Goal: Check status

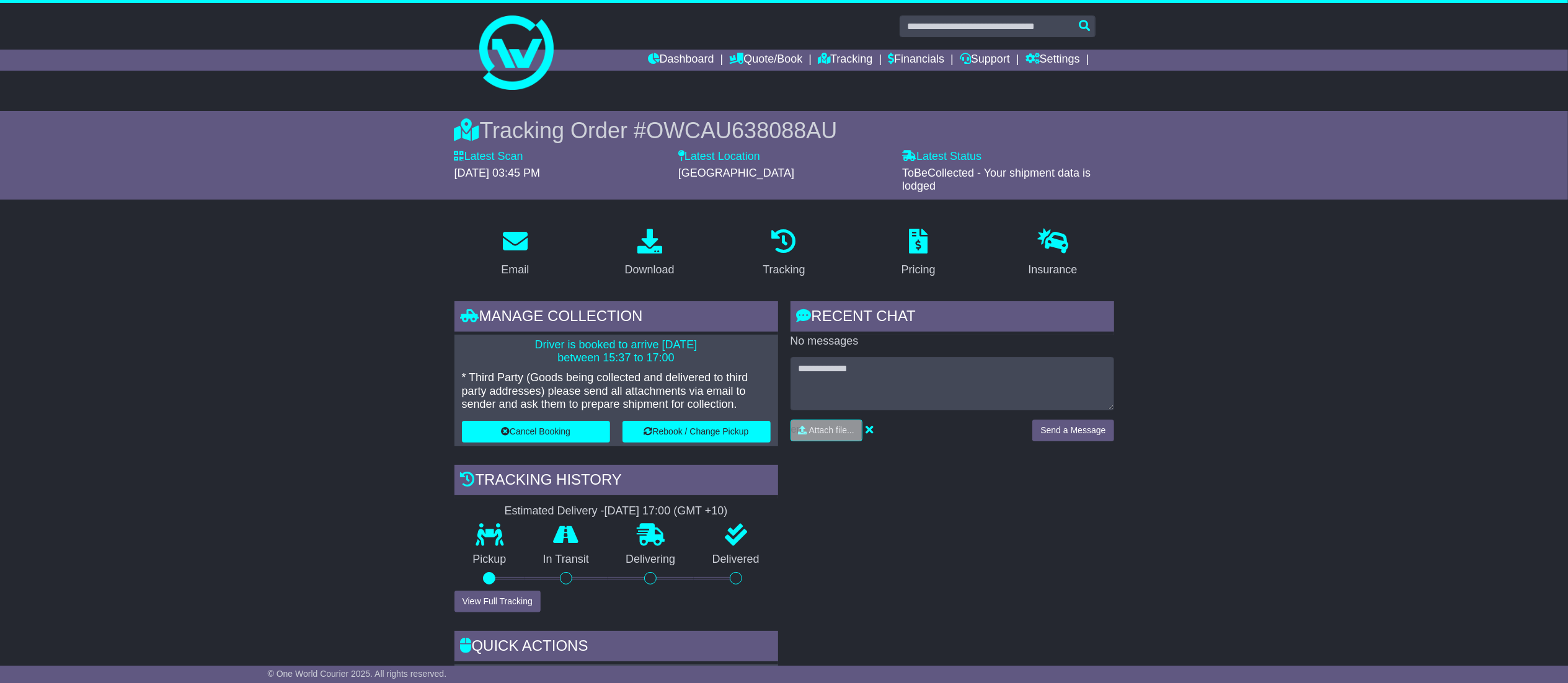
click at [701, 67] on li "Dashboard" at bounding box center [689, 60] width 82 height 21
click at [685, 67] on link "Dashboard" at bounding box center [681, 60] width 67 height 21
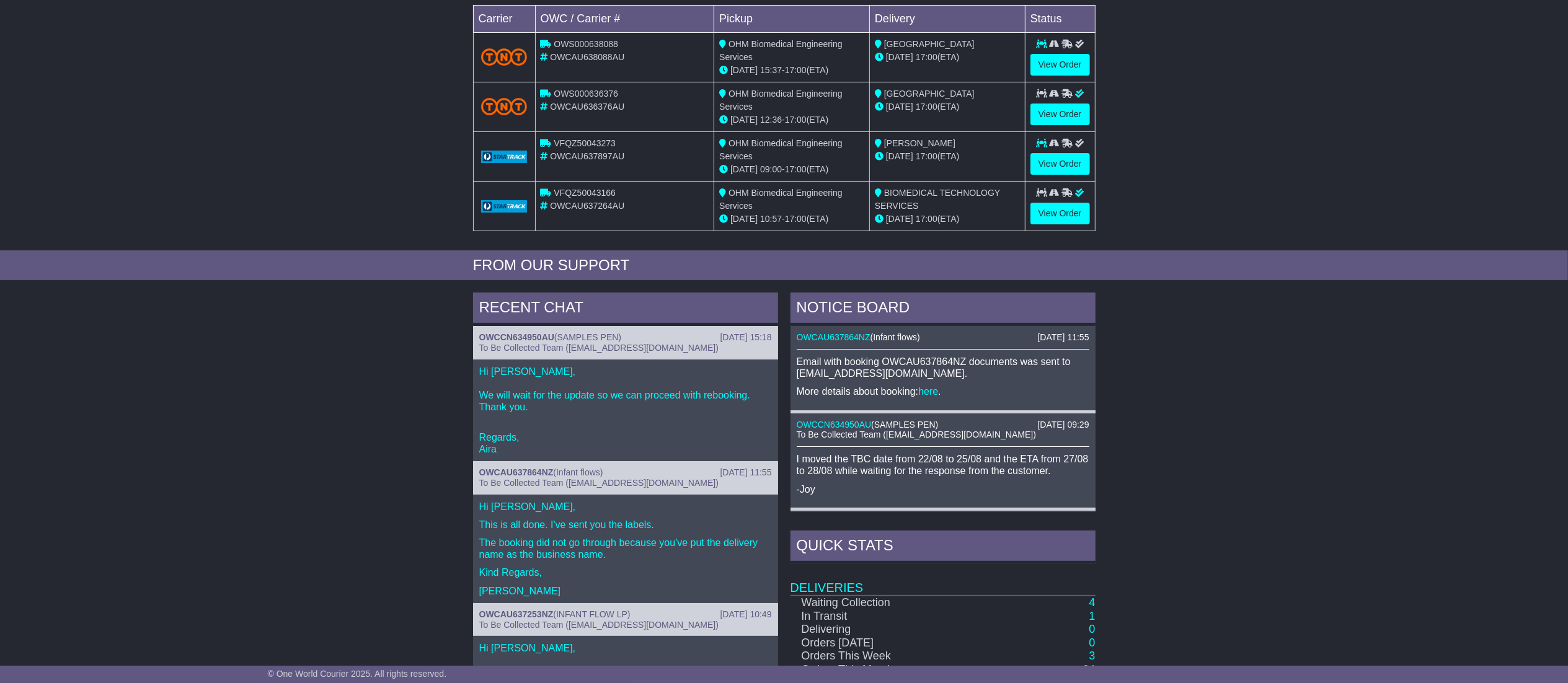
scroll to position [248, 0]
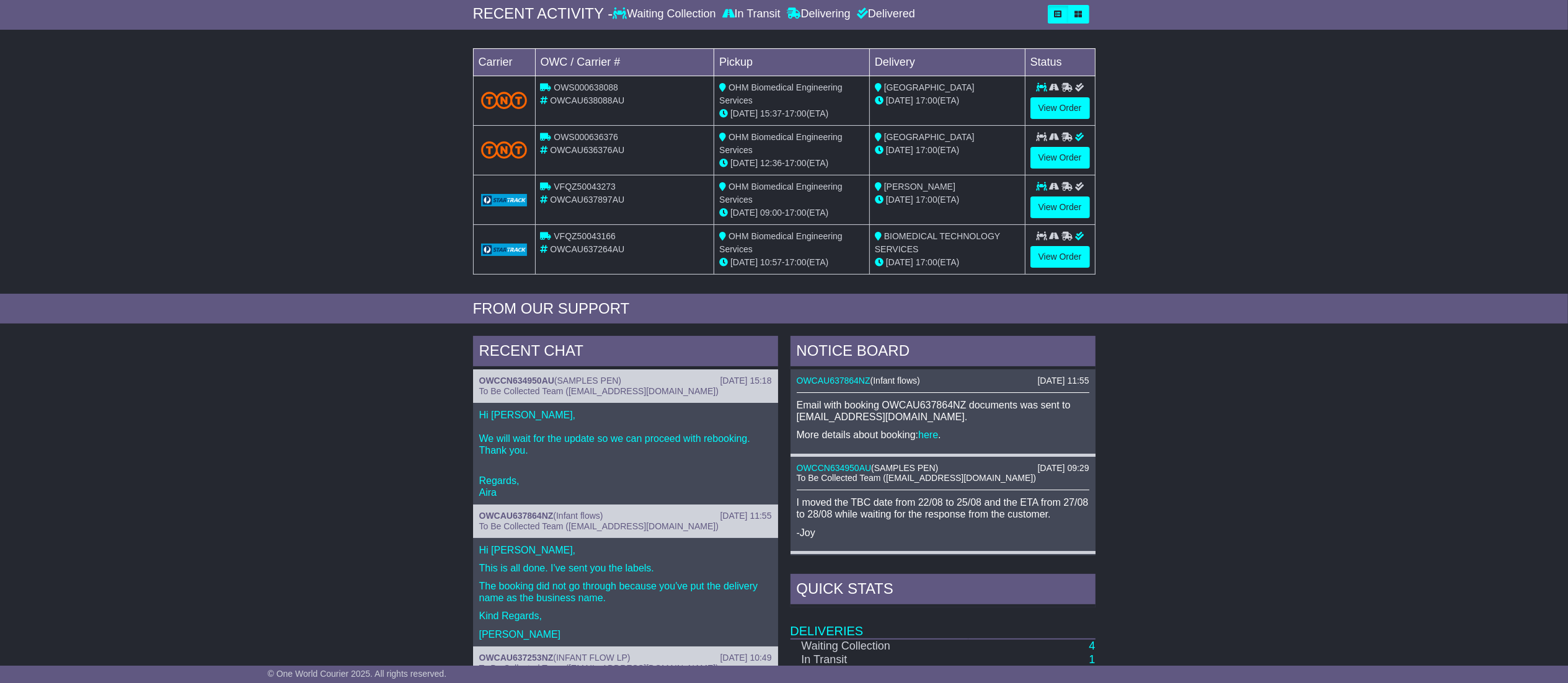
scroll to position [214, 0]
